Goal: Navigation & Orientation: Find specific page/section

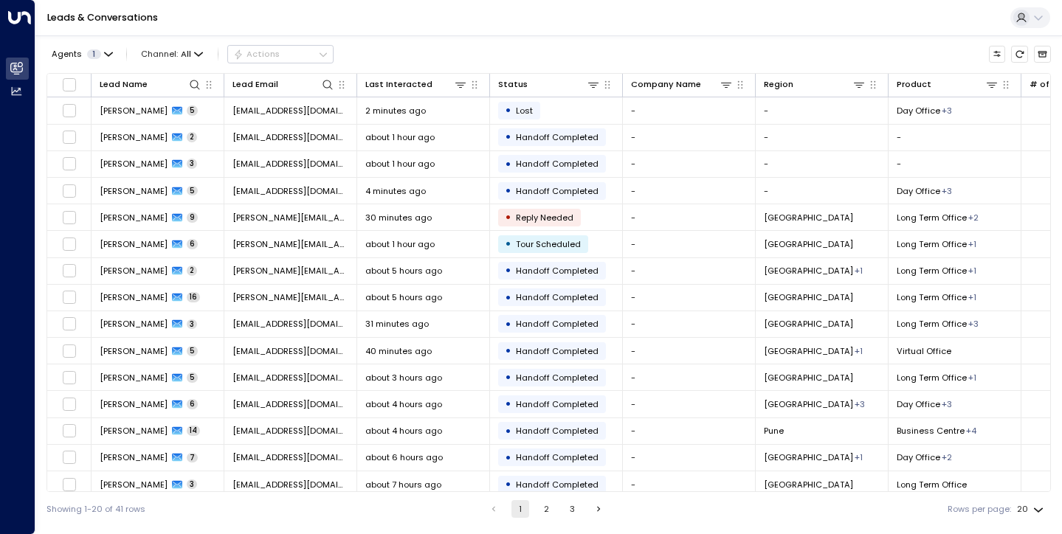
click at [545, 506] on button "2" at bounding box center [546, 509] width 18 height 18
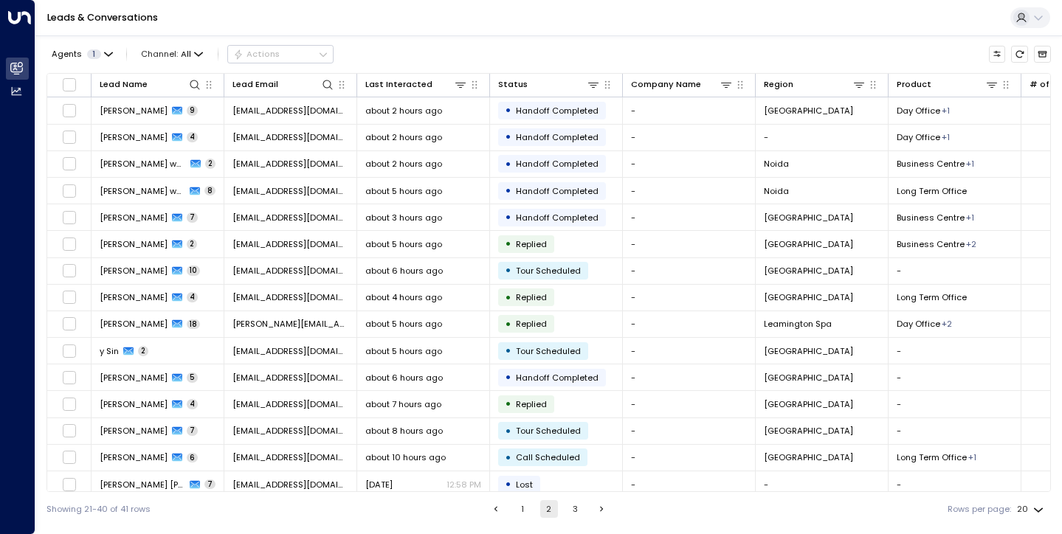
click at [574, 507] on button "3" at bounding box center [575, 509] width 18 height 18
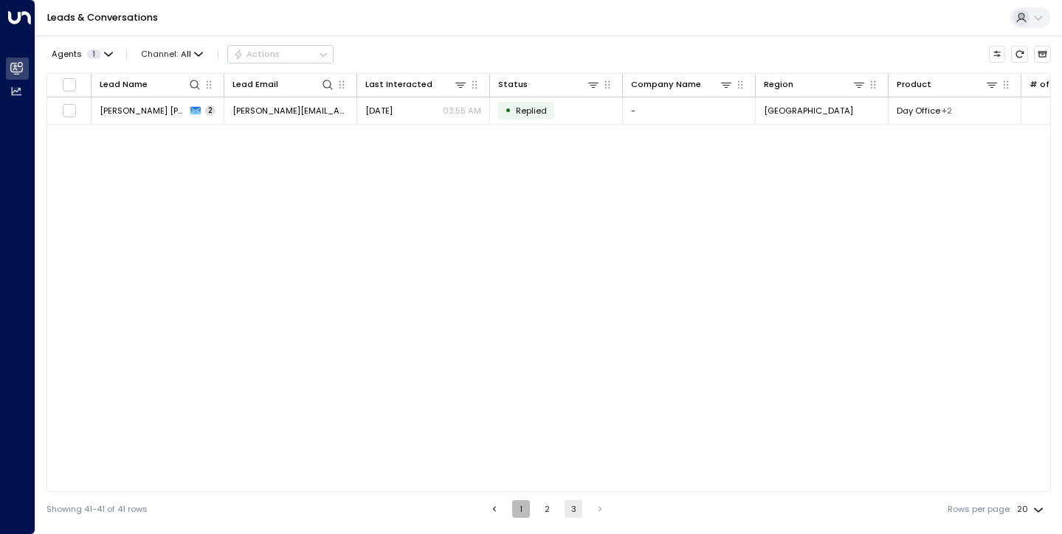
click at [523, 514] on button "1" at bounding box center [521, 509] width 18 height 18
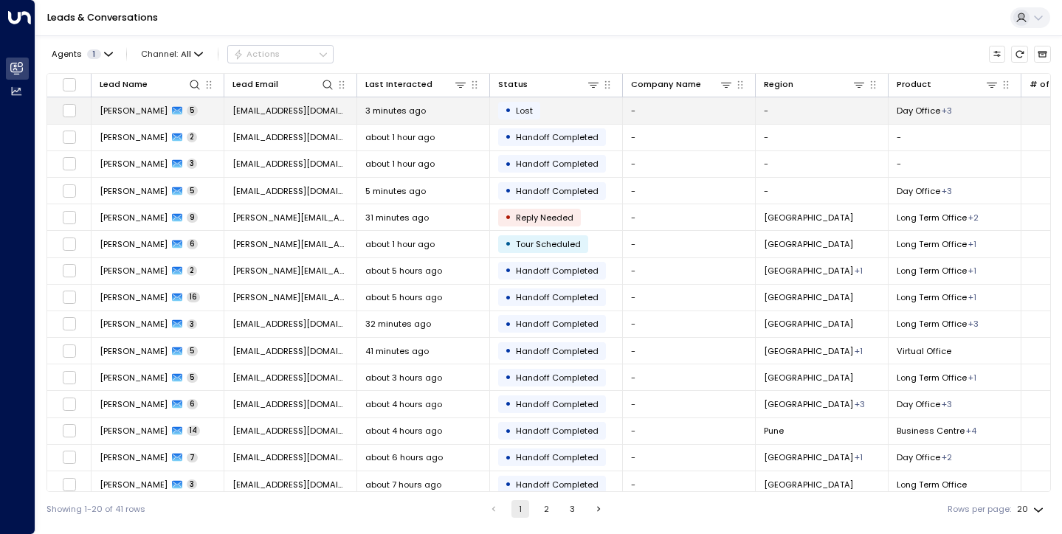
click at [137, 111] on span "[PERSON_NAME]" at bounding box center [134, 111] width 68 height 12
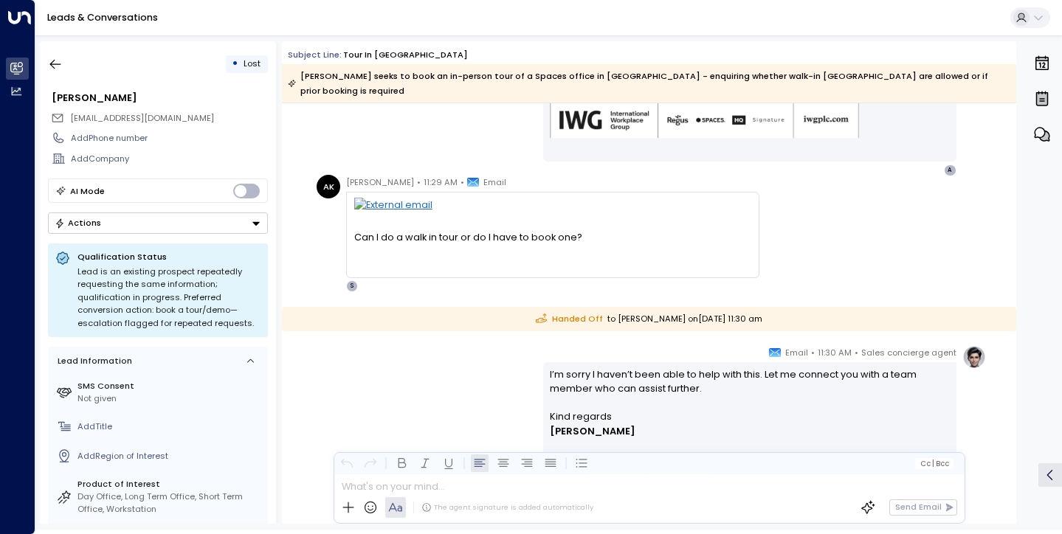
scroll to position [681, 0]
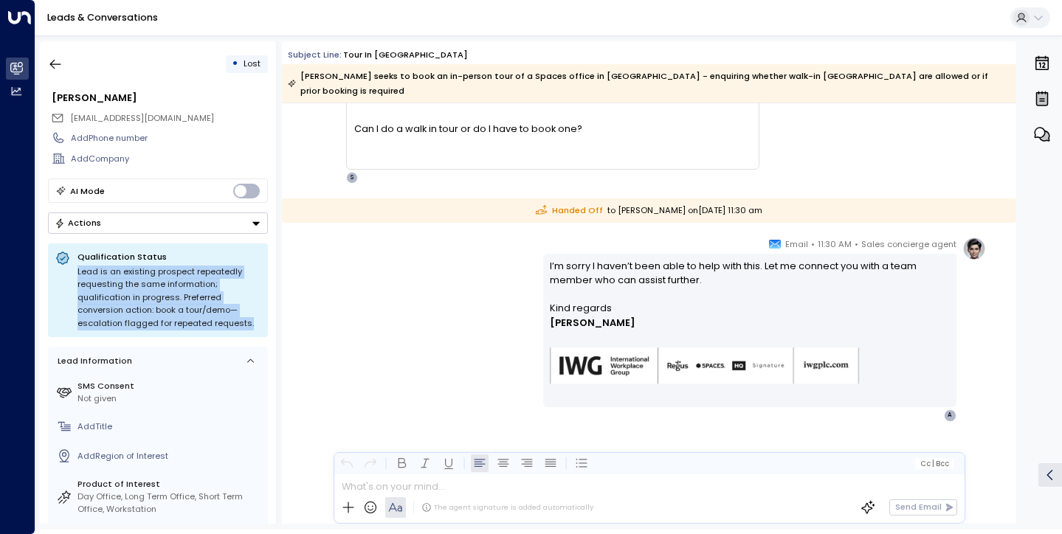
drag, startPoint x: 77, startPoint y: 270, endPoint x: 250, endPoint y: 326, distance: 182.1
click at [250, 326] on div "Lead is an existing prospect repeatedly requesting the same information; qualif…" at bounding box center [169, 298] width 183 height 65
copy div "Lead is an existing prospect repeatedly requesting the same information; qualif…"
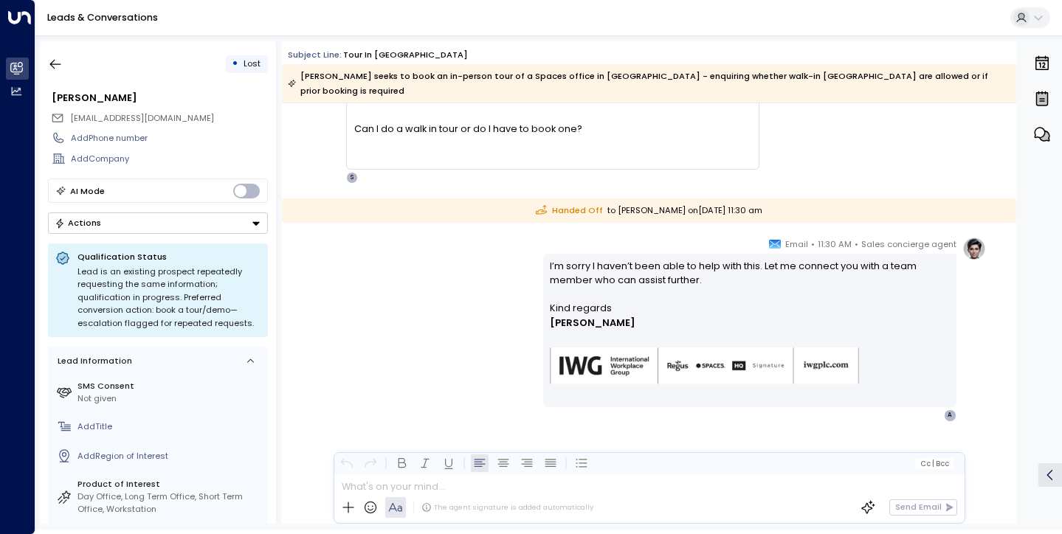
drag, startPoint x: 371, startPoint y: 329, endPoint x: 376, endPoint y: 313, distance: 17.0
click at [376, 318] on div "Sales concierge agent • 11:30 AM • Email I’m sorry I haven’t been able to help …" at bounding box center [649, 329] width 673 height 185
click at [60, 68] on icon "button" at bounding box center [55, 64] width 15 height 15
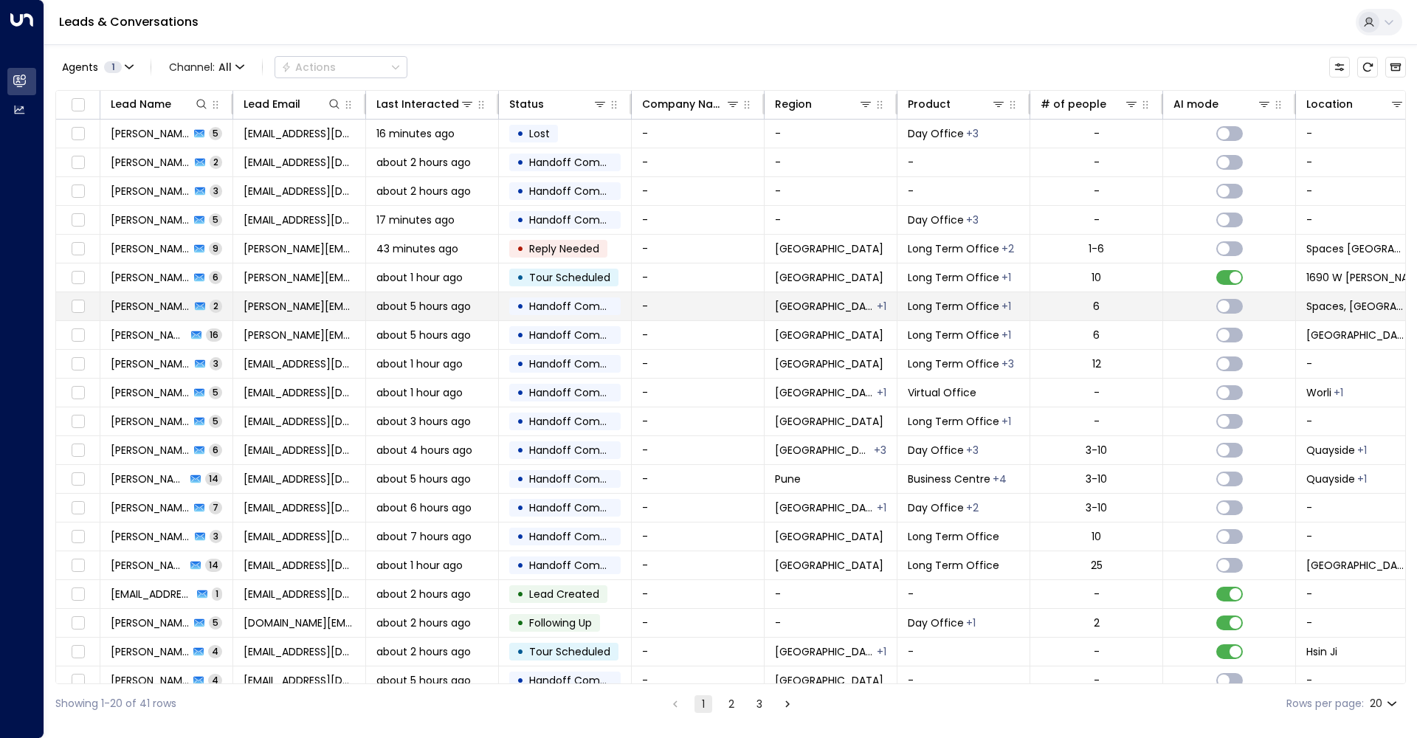
scroll to position [16, 0]
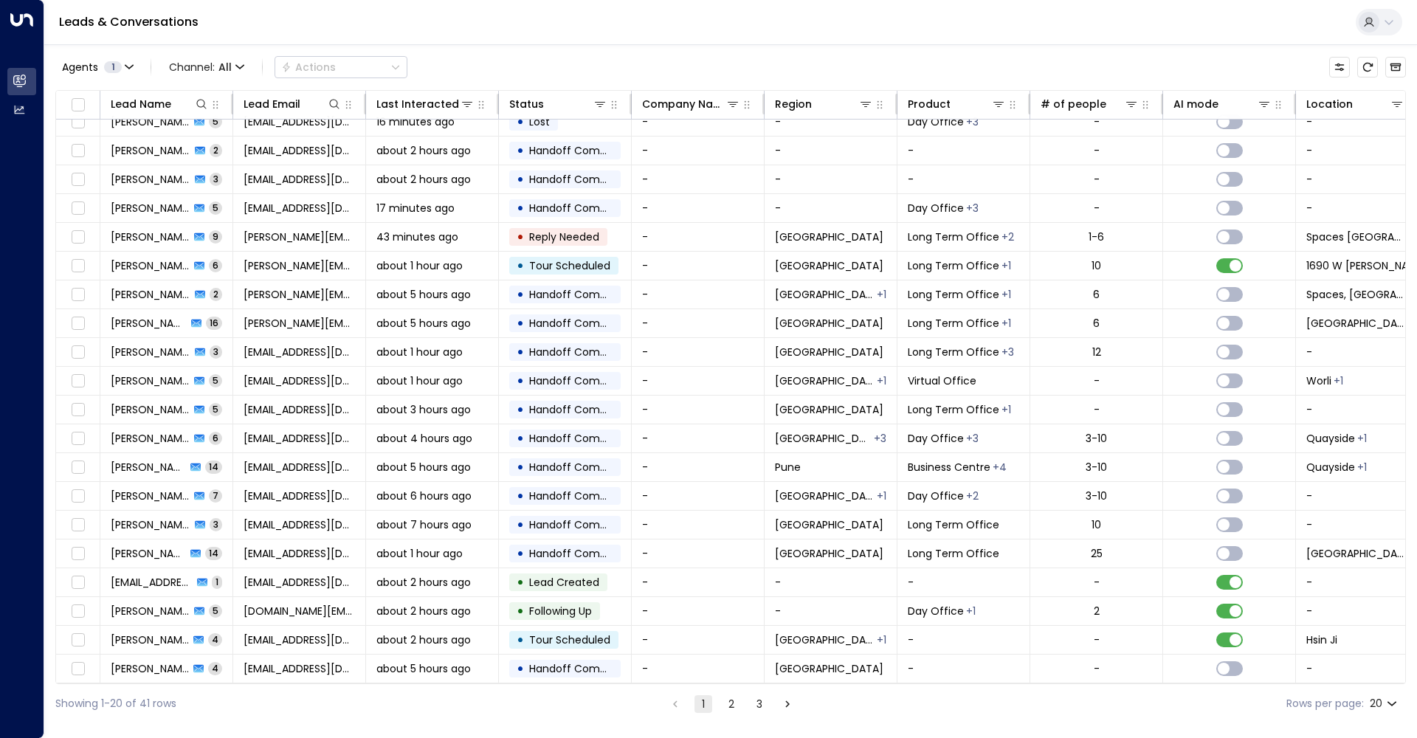
click at [740, 534] on li "2" at bounding box center [731, 704] width 19 height 18
click at [731, 534] on button "2" at bounding box center [732, 704] width 18 height 18
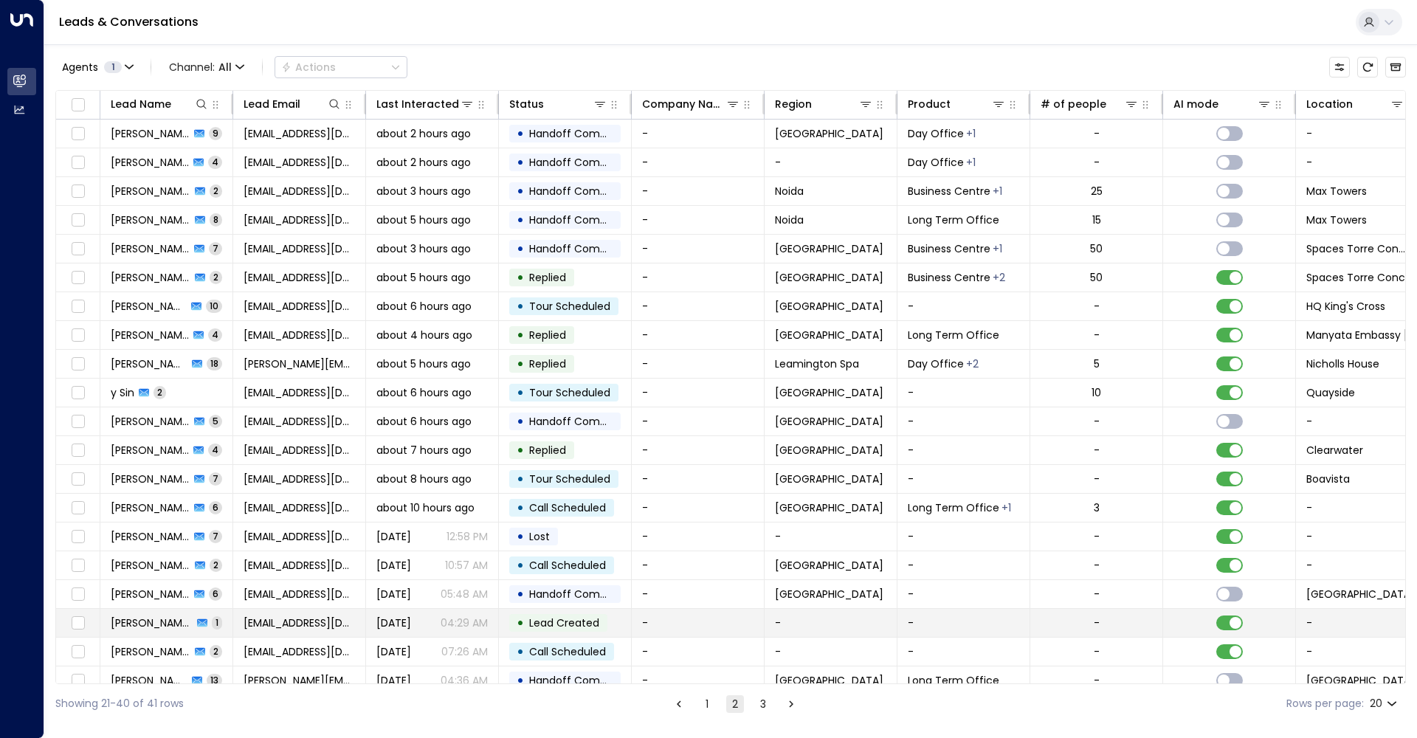
scroll to position [16, 0]
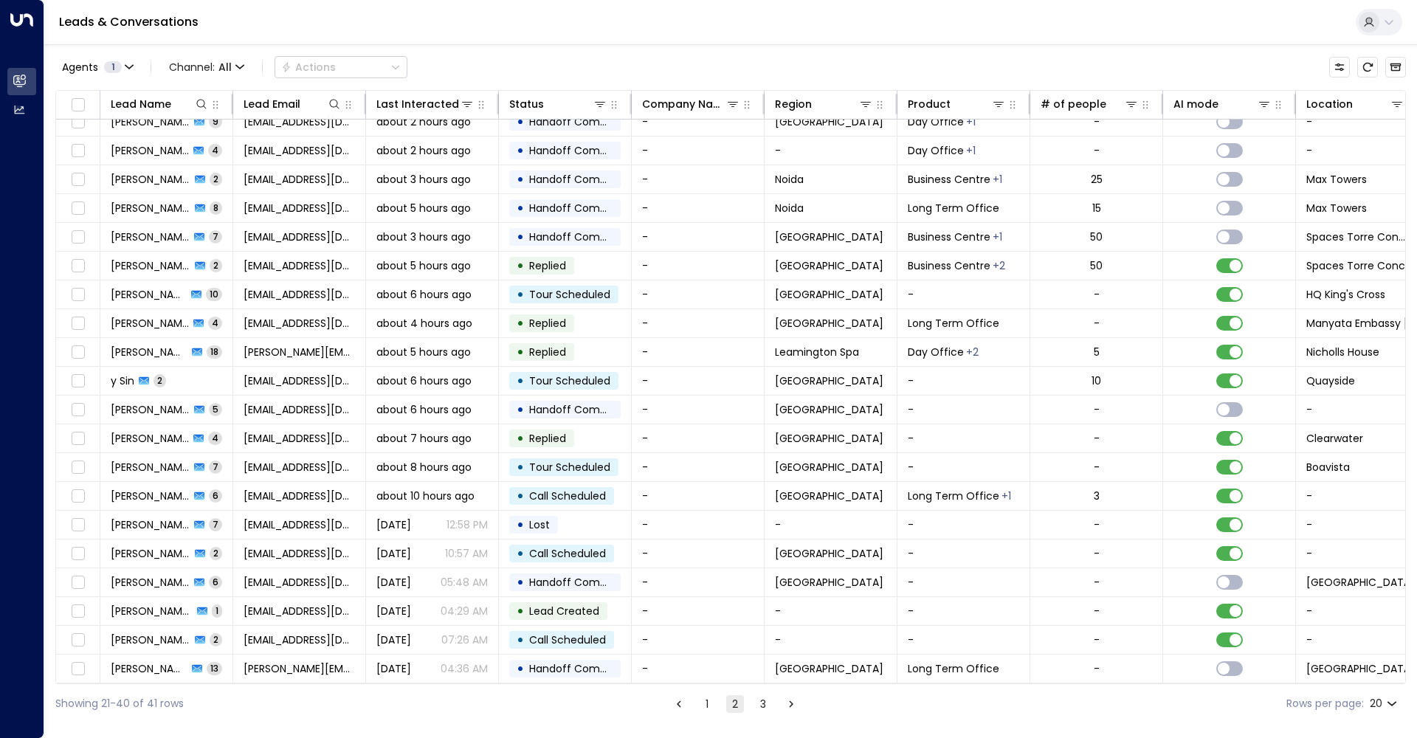
click at [754, 534] on li "3" at bounding box center [763, 704] width 19 height 18
click at [757, 534] on button "3" at bounding box center [763, 704] width 18 height 18
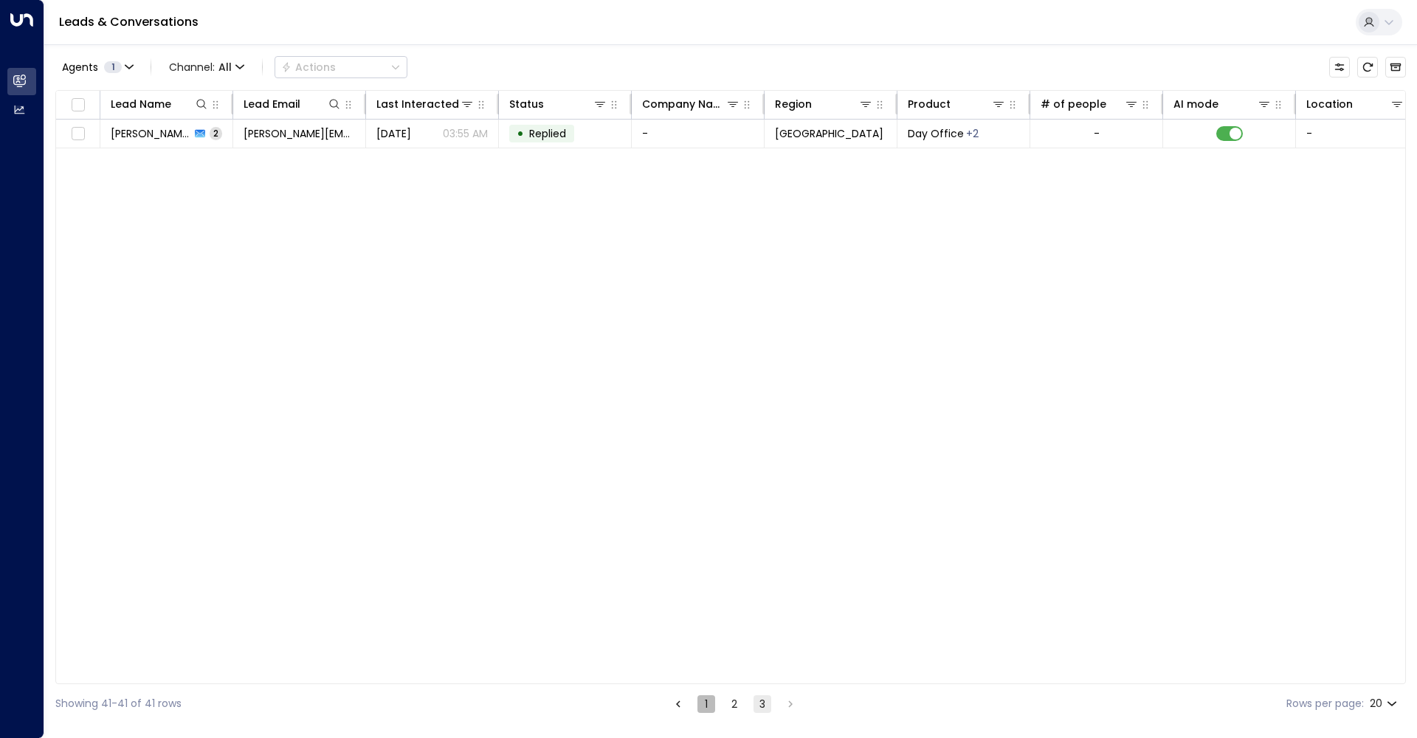
click at [701, 534] on button "1" at bounding box center [707, 704] width 18 height 18
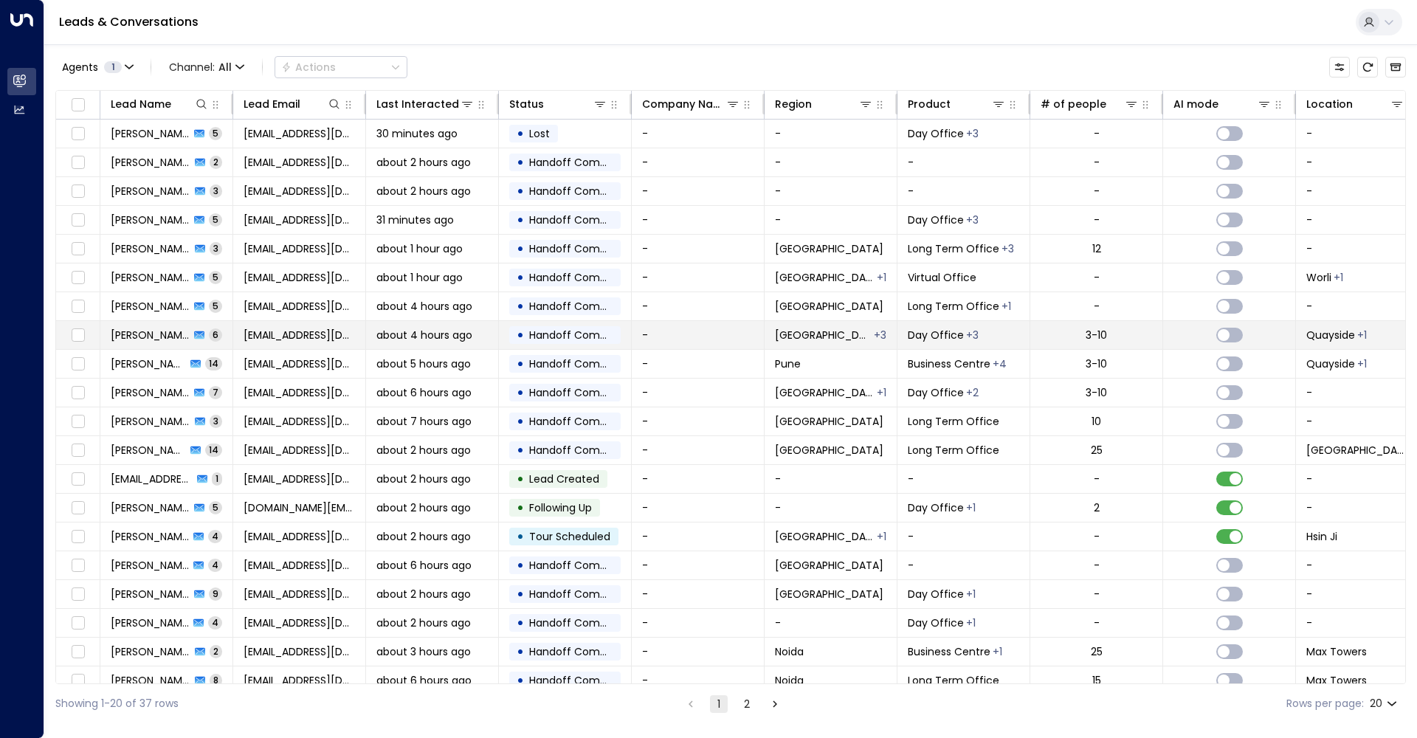
scroll to position [16, 0]
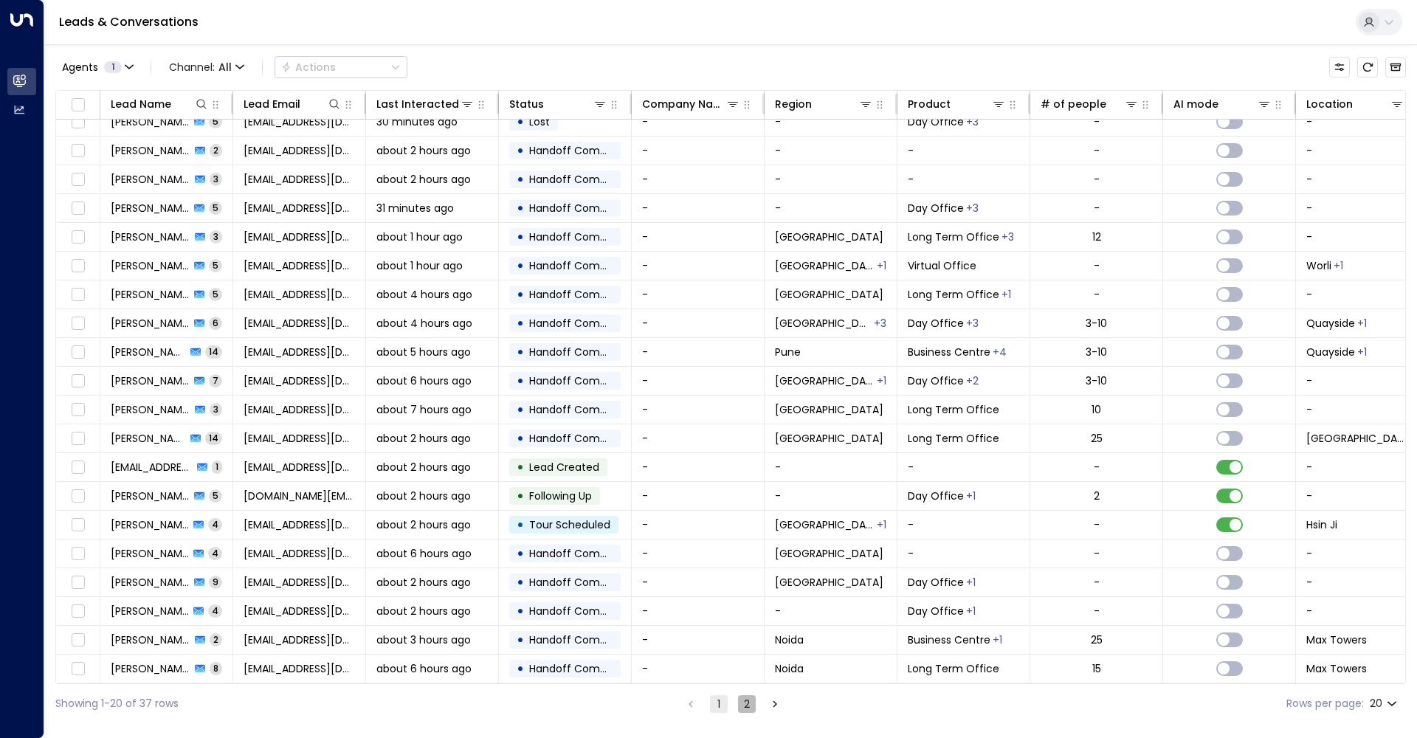
drag, startPoint x: 743, startPoint y: 701, endPoint x: 735, endPoint y: 686, distance: 16.8
click at [743, 701] on button "2" at bounding box center [747, 704] width 18 height 18
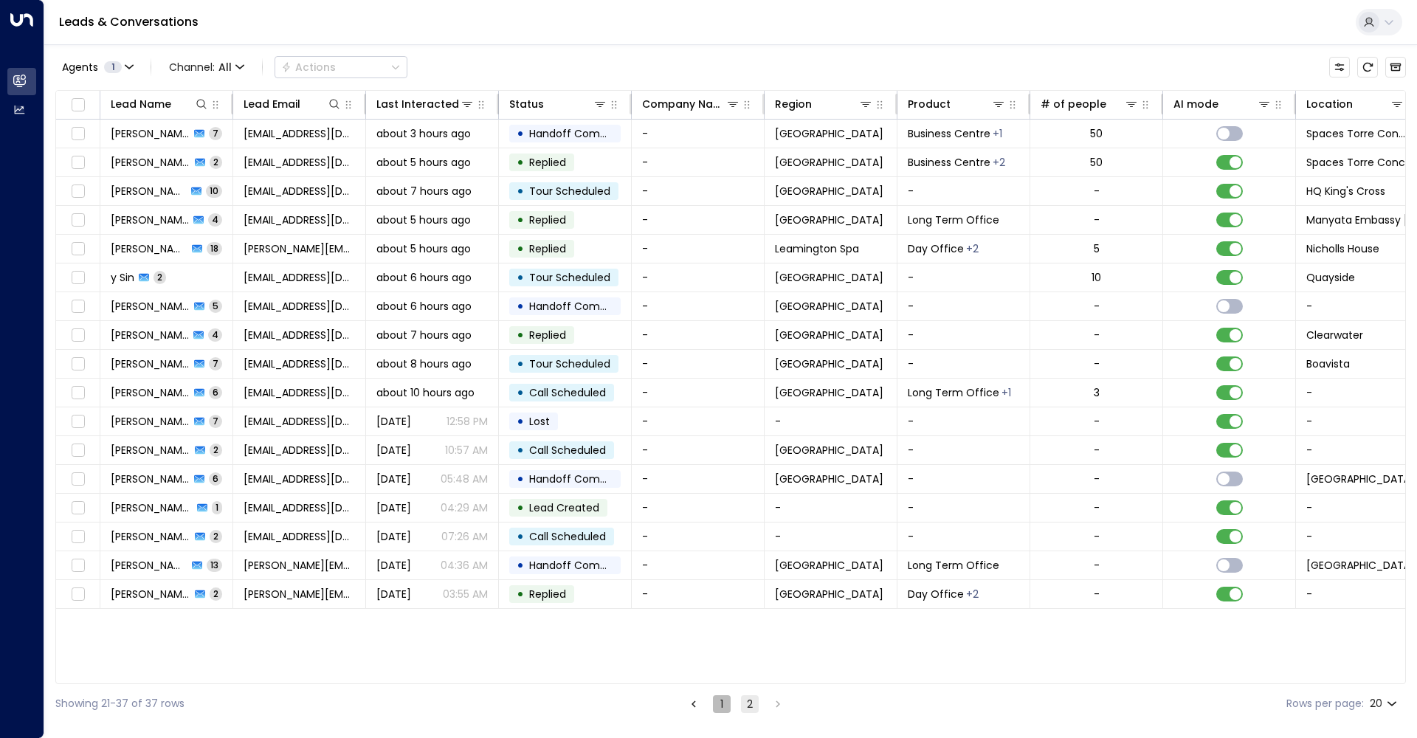
click at [713, 706] on button "1" at bounding box center [722, 704] width 18 height 18
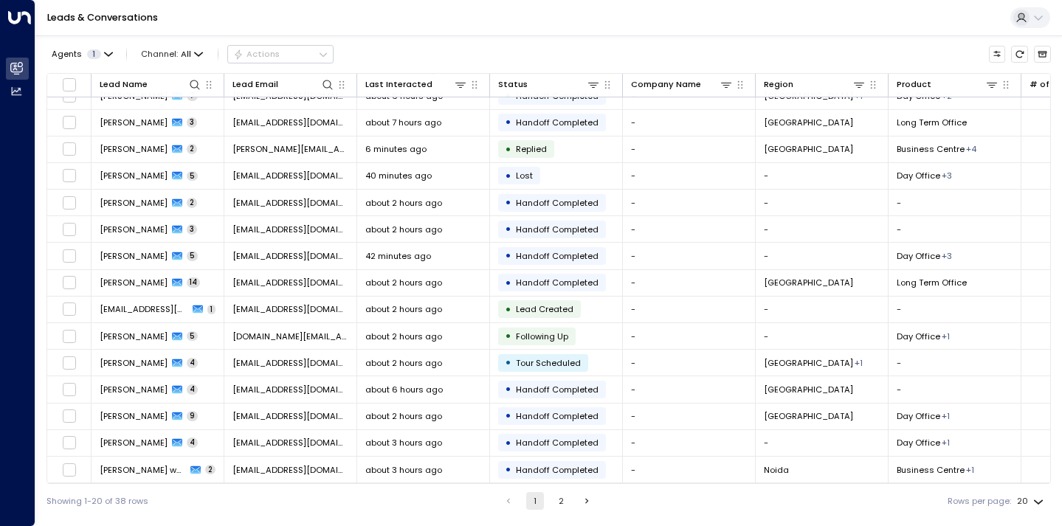
scroll to position [151, 0]
click at [557, 503] on button "2" at bounding box center [561, 501] width 18 height 18
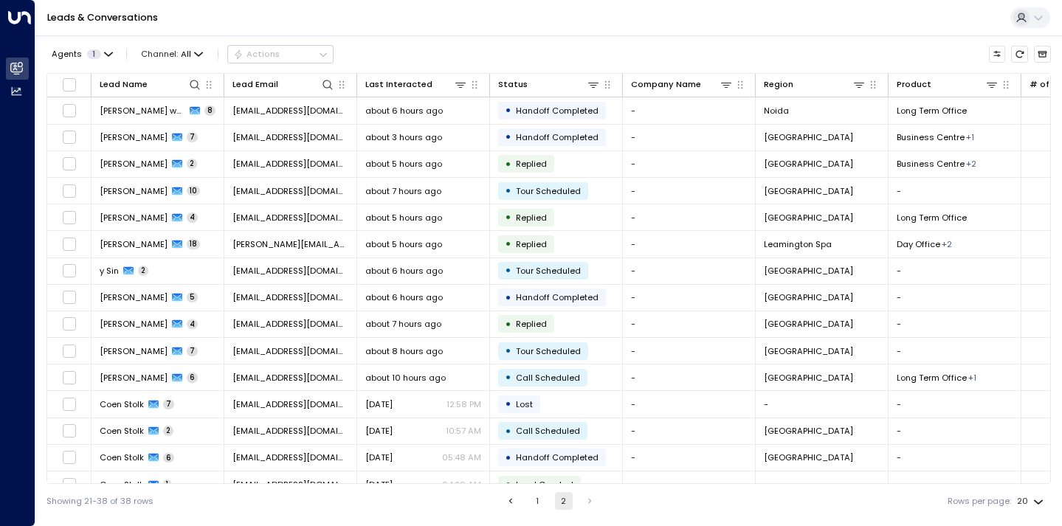
click at [535, 498] on button "1" at bounding box center [538, 501] width 18 height 18
